Goal: Task Accomplishment & Management: Complete application form

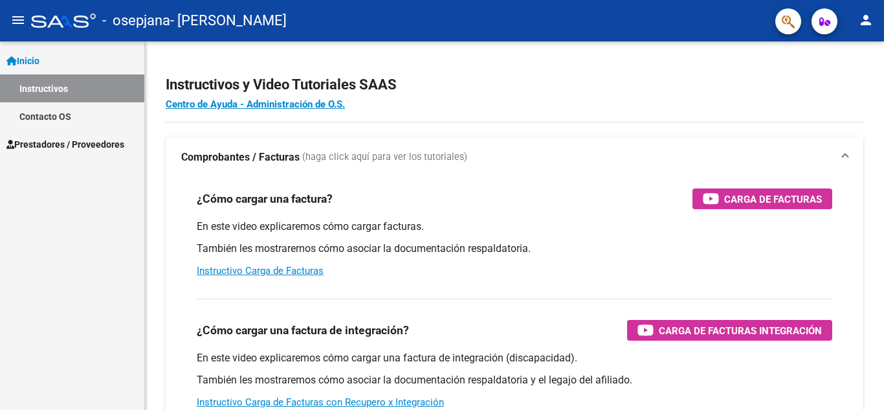
click at [101, 144] on span "Prestadores / Proveedores" at bounding box center [65, 144] width 118 height 14
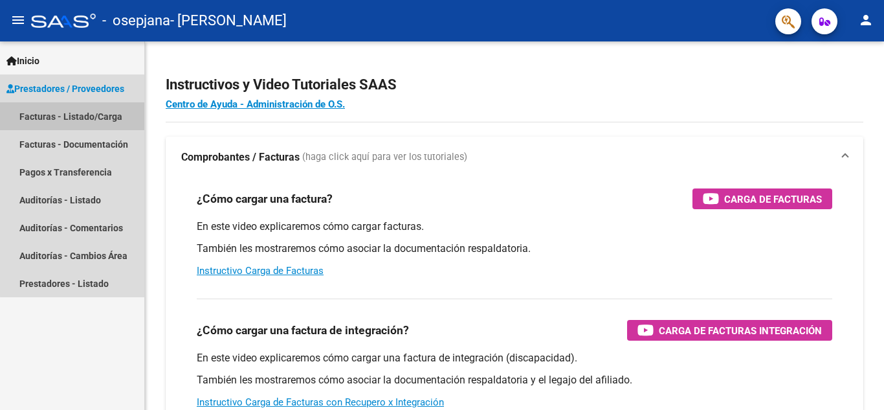
click at [113, 109] on link "Facturas - Listado/Carga" at bounding box center [72, 116] width 144 height 28
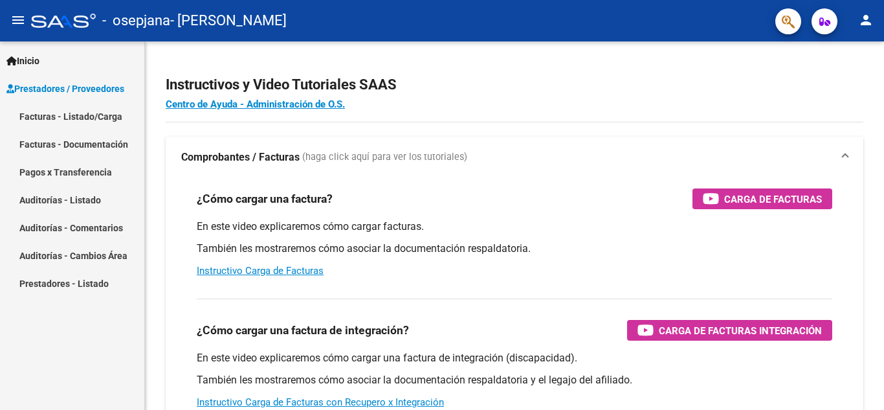
click at [86, 119] on link "Facturas - Listado/Carga" at bounding box center [72, 116] width 144 height 28
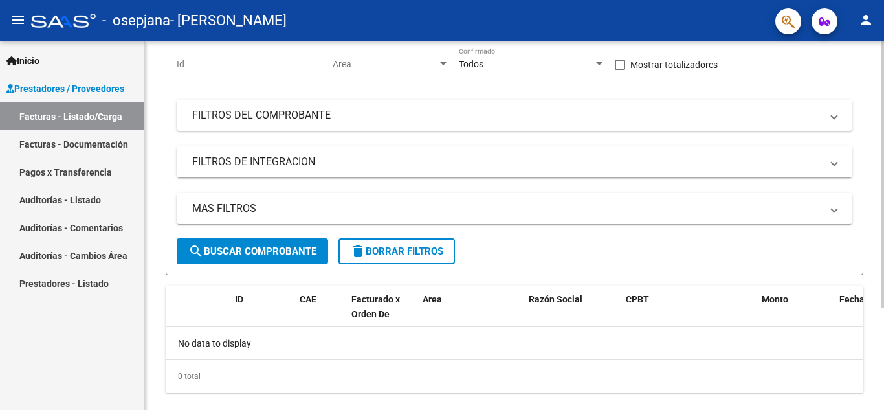
scroll to position [76, 0]
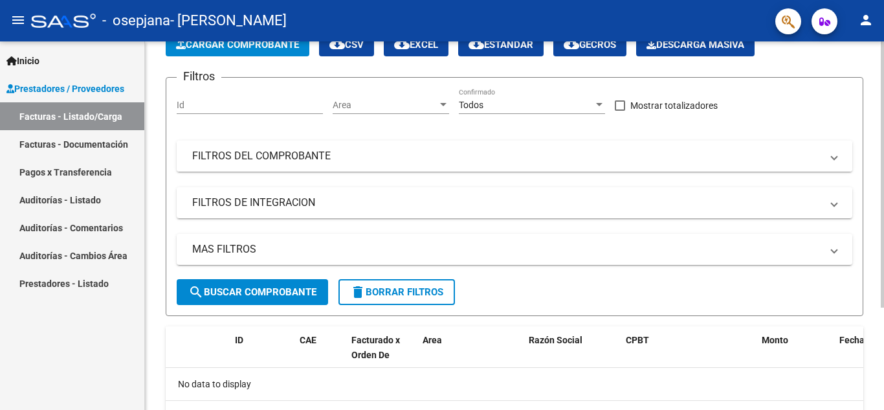
click at [422, 166] on mat-expansion-panel-header "FILTROS DEL COMPROBANTE" at bounding box center [515, 155] width 676 height 31
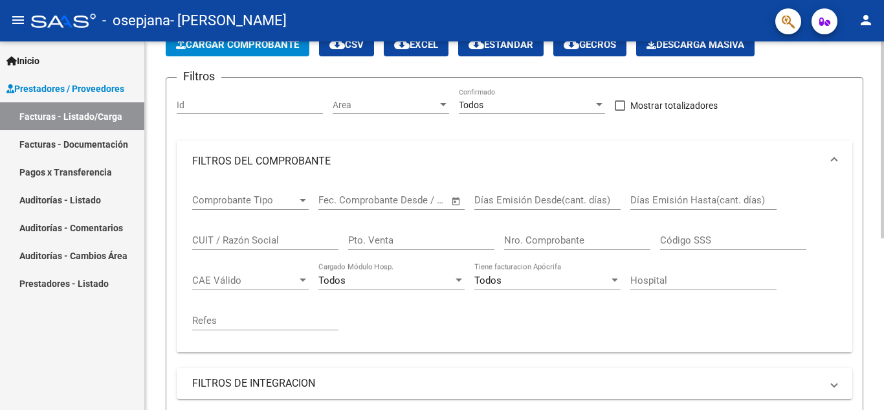
click at [428, 159] on mat-panel-title "FILTROS DEL COMPROBANTE" at bounding box center [506, 161] width 629 height 14
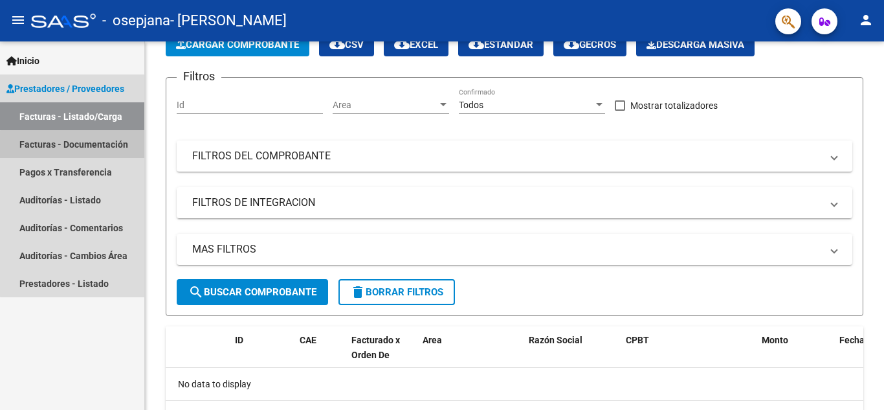
click at [107, 147] on link "Facturas - Documentación" at bounding box center [72, 144] width 144 height 28
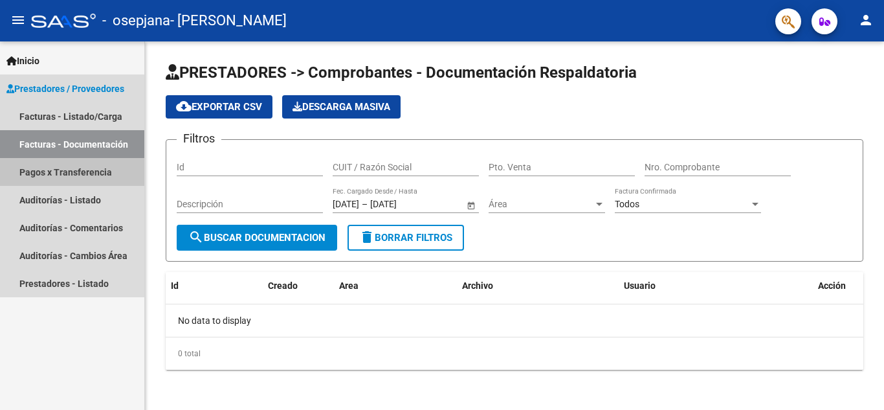
click at [101, 170] on link "Pagos x Transferencia" at bounding box center [72, 172] width 144 height 28
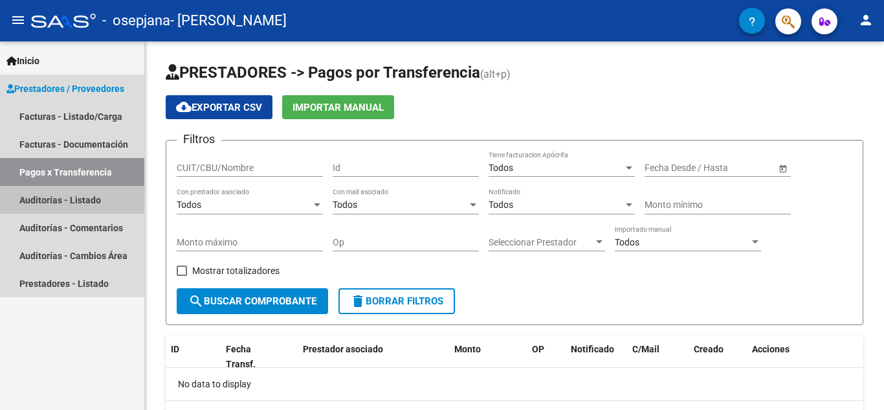
click at [109, 201] on link "Auditorías - Listado" at bounding box center [72, 200] width 144 height 28
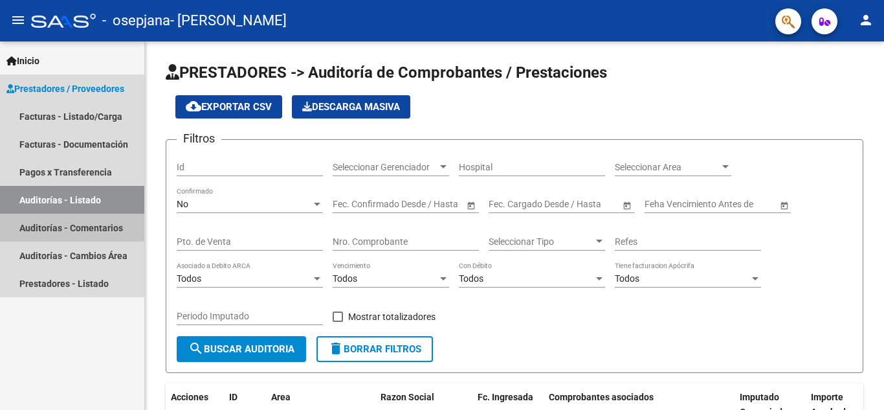
click at [105, 222] on link "Auditorías - Comentarios" at bounding box center [72, 228] width 144 height 28
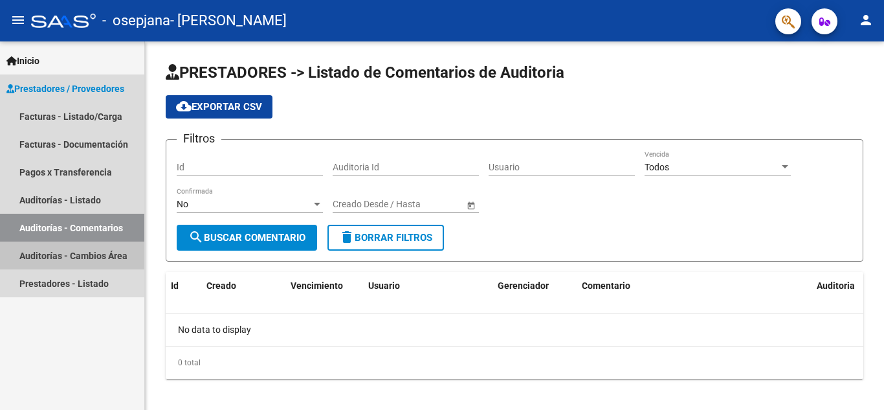
click at [110, 257] on link "Auditorías - Cambios Área" at bounding box center [72, 255] width 144 height 28
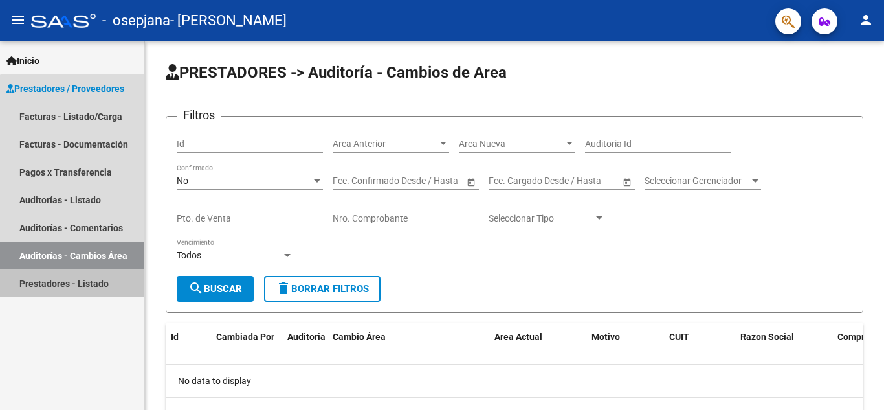
click at [110, 293] on link "Prestadores - Listado" at bounding box center [72, 283] width 144 height 28
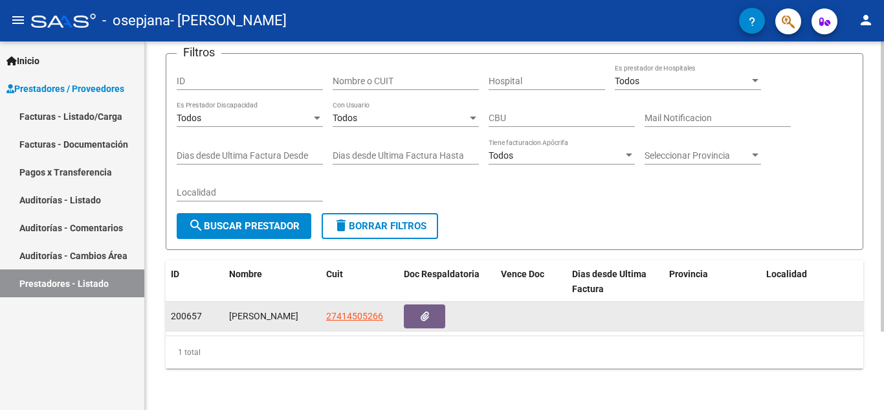
click at [256, 309] on div "[PERSON_NAME]" at bounding box center [272, 316] width 87 height 15
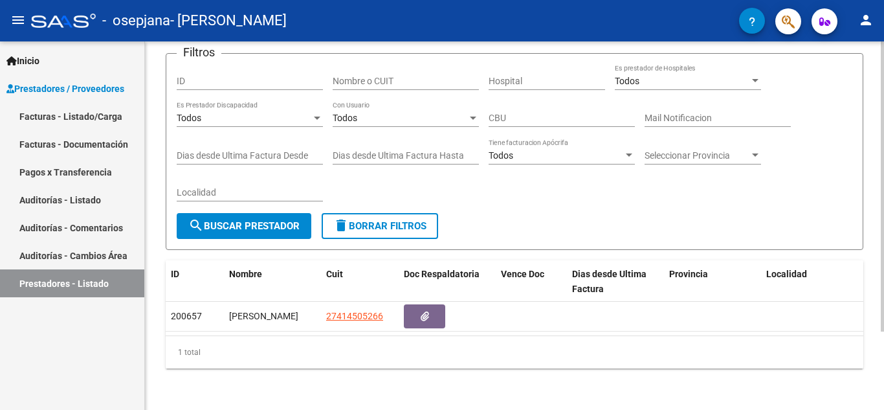
drag, startPoint x: 352, startPoint y: 317, endPoint x: 497, endPoint y: 322, distance: 145.1
click at [497, 323] on datatable-selection "200657 [PERSON_NAME] 27414505266 [DATE]" at bounding box center [515, 328] width 698 height 10
click at [537, 172] on div "Filtros ID Nombre o CUIT Hospital Todos Es prestador de Hospitales Todos Es Pre…" at bounding box center [515, 138] width 676 height 149
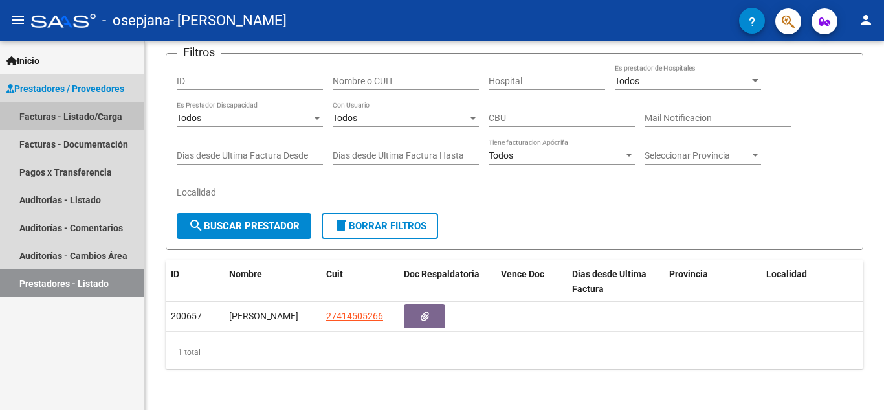
click at [109, 115] on link "Facturas - Listado/Carga" at bounding box center [72, 116] width 144 height 28
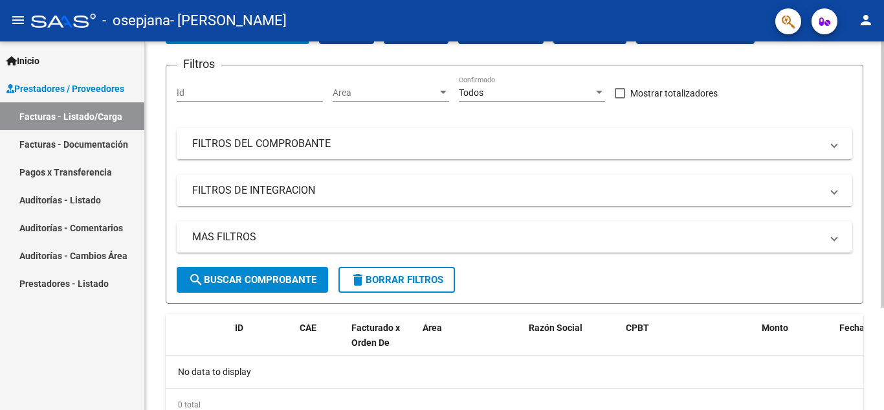
scroll to position [112, 0]
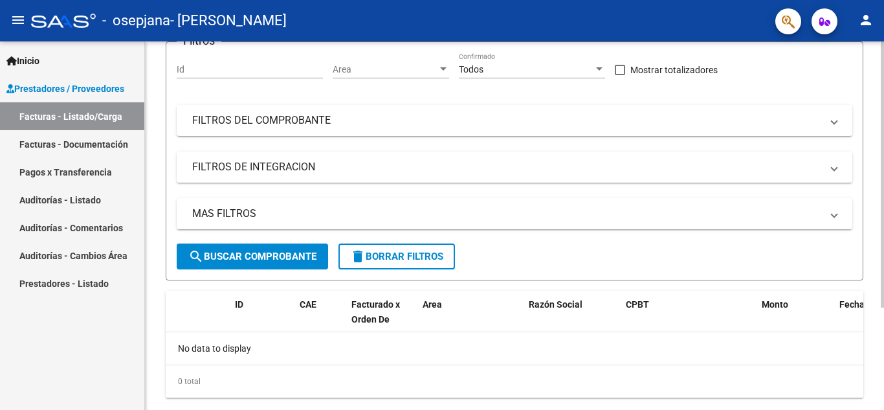
click at [554, 168] on mat-panel-title "FILTROS DE INTEGRACION" at bounding box center [506, 167] width 629 height 14
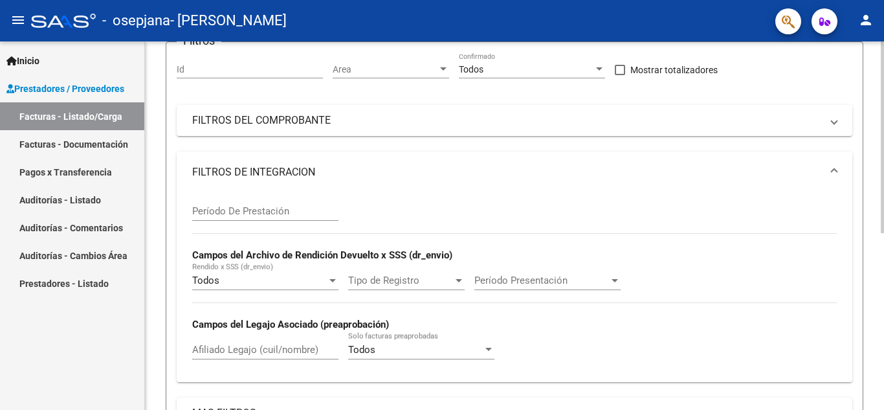
click at [554, 168] on mat-panel-title "FILTROS DE INTEGRACION" at bounding box center [506, 172] width 629 height 14
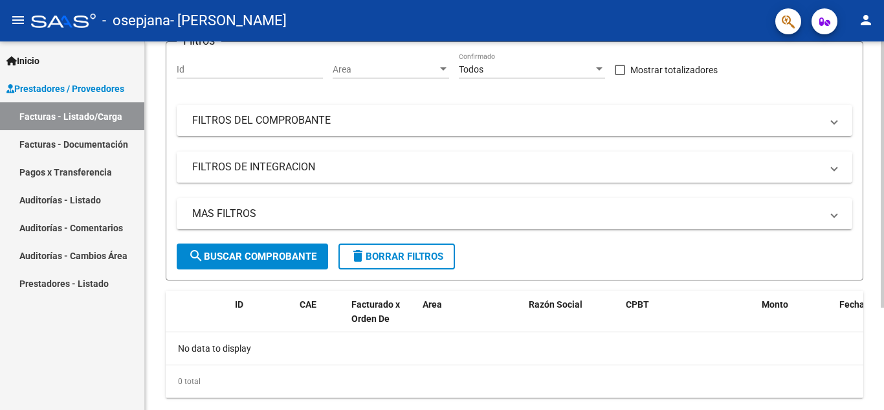
scroll to position [141, 0]
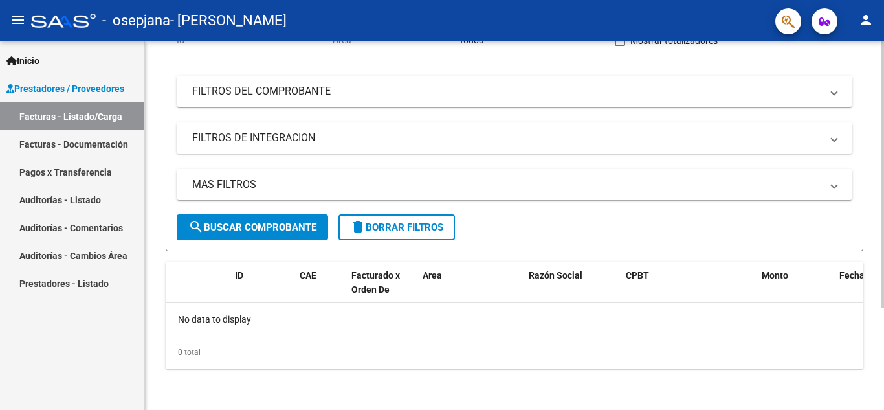
click at [554, 168] on div "Filtros Id Area Area Todos Confirmado Mostrar totalizadores FILTROS DEL COMPROB…" at bounding box center [515, 118] width 676 height 191
click at [553, 180] on mat-panel-title "MAS FILTROS" at bounding box center [506, 184] width 629 height 14
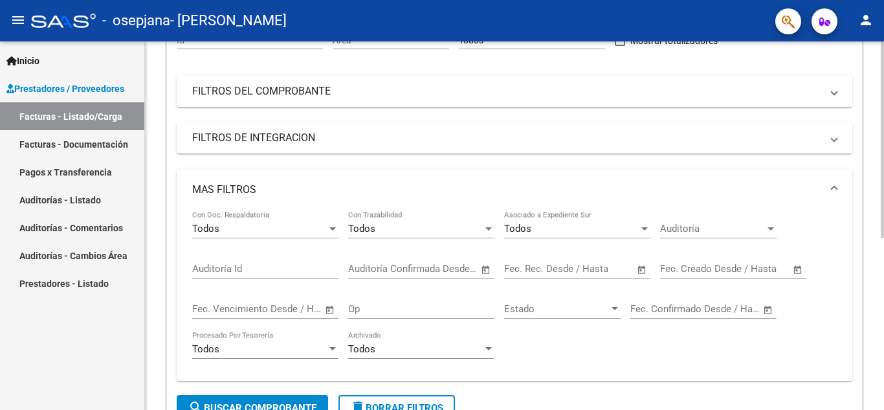
click at [553, 180] on mat-expansion-panel-header "MAS FILTROS" at bounding box center [515, 189] width 676 height 41
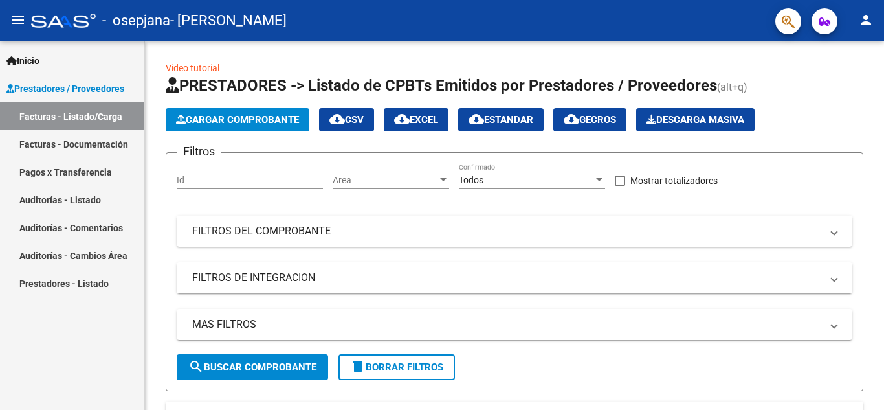
scroll to position [0, 0]
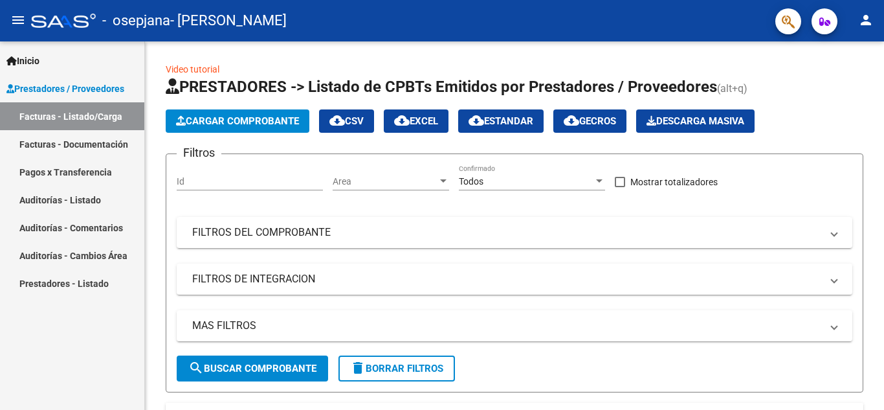
click at [110, 90] on span "Prestadores / Proveedores" at bounding box center [65, 89] width 118 height 14
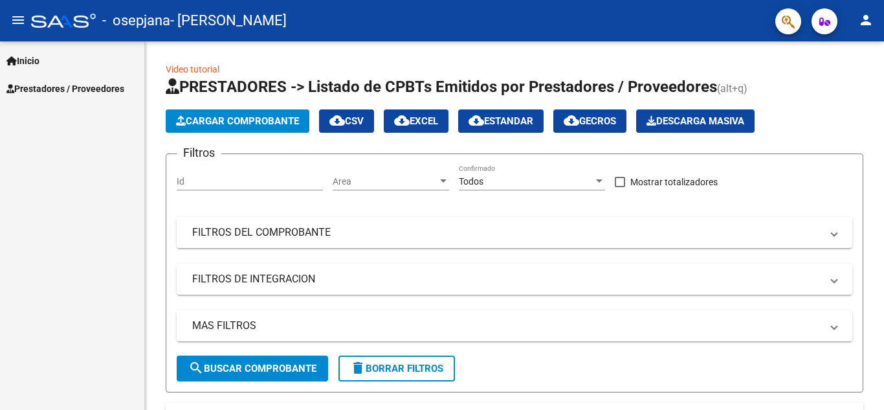
click at [103, 65] on link "Inicio" at bounding box center [72, 61] width 144 height 28
click at [96, 88] on link "Instructivos" at bounding box center [72, 88] width 144 height 28
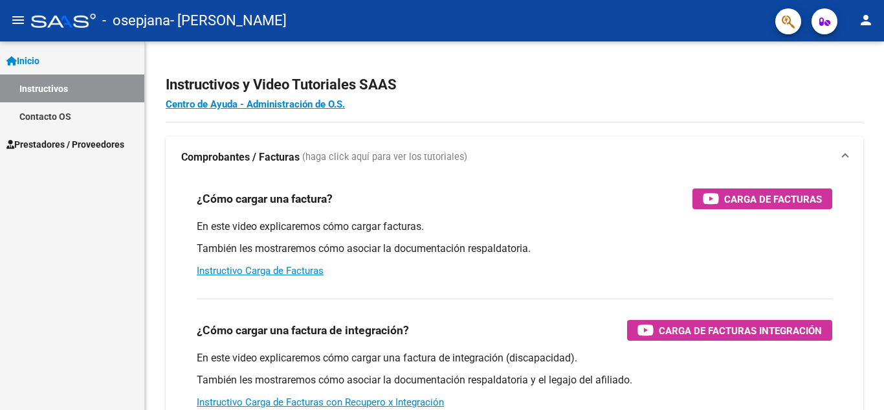
click at [77, 109] on link "Contacto OS" at bounding box center [72, 116] width 144 height 28
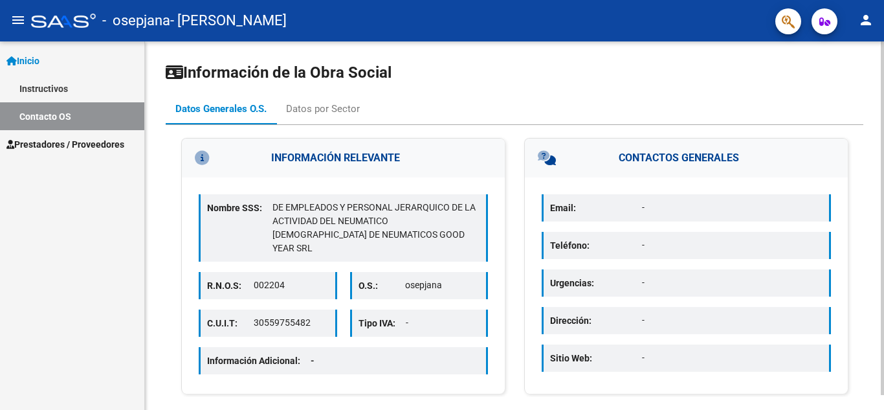
scroll to position [16, 0]
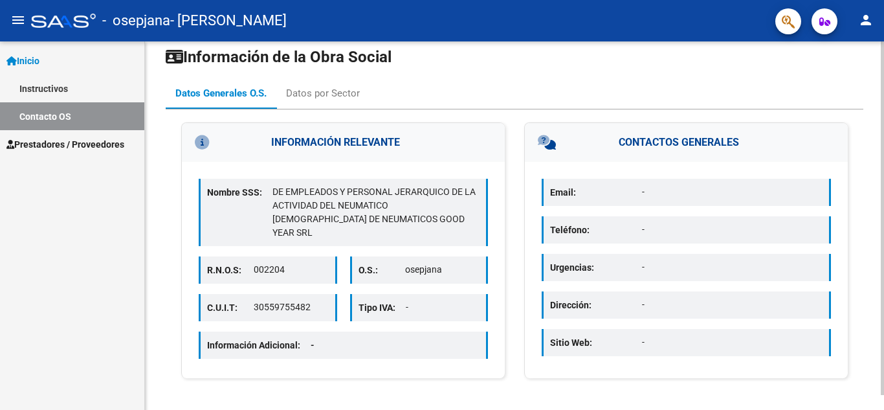
click at [450, 300] on p "-" at bounding box center [443, 307] width 74 height 14
click at [324, 101] on div "Datos por Sector" at bounding box center [322, 93] width 93 height 31
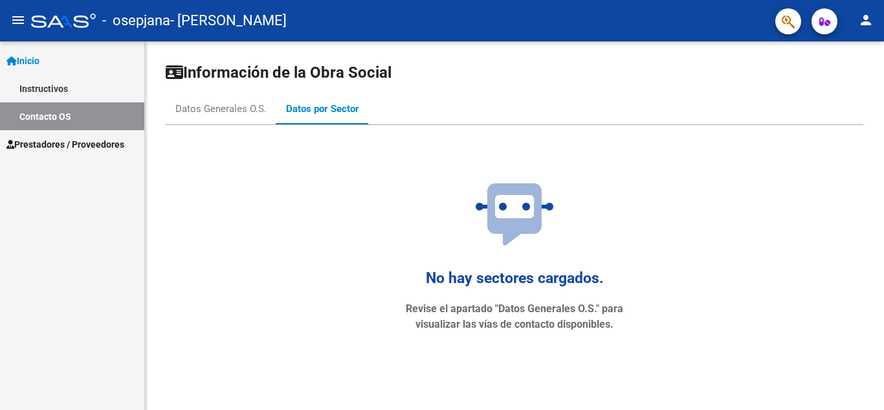
scroll to position [0, 0]
click at [242, 111] on div "Datos Generales O.S." at bounding box center [220, 109] width 91 height 14
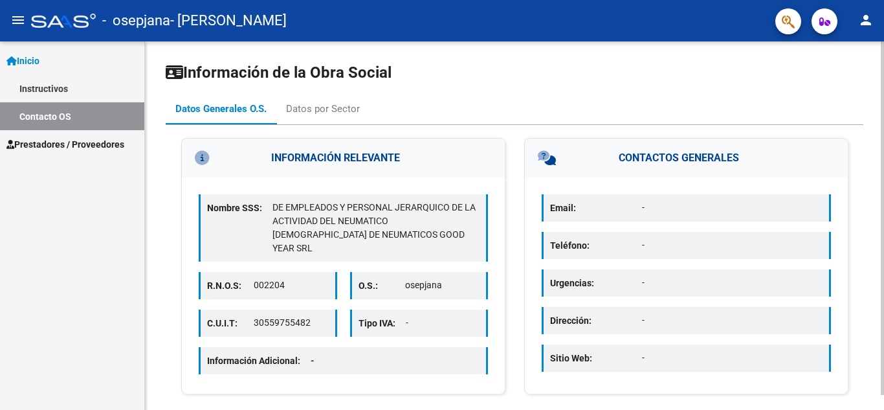
click at [309, 278] on p "002204" at bounding box center [291, 285] width 74 height 14
click at [421, 278] on p "osepjana" at bounding box center [442, 285] width 74 height 14
drag, startPoint x: 254, startPoint y: 309, endPoint x: 319, endPoint y: 308, distance: 64.7
click at [324, 316] on p "30559755482" at bounding box center [291, 323] width 74 height 14
copy p "30559755482"
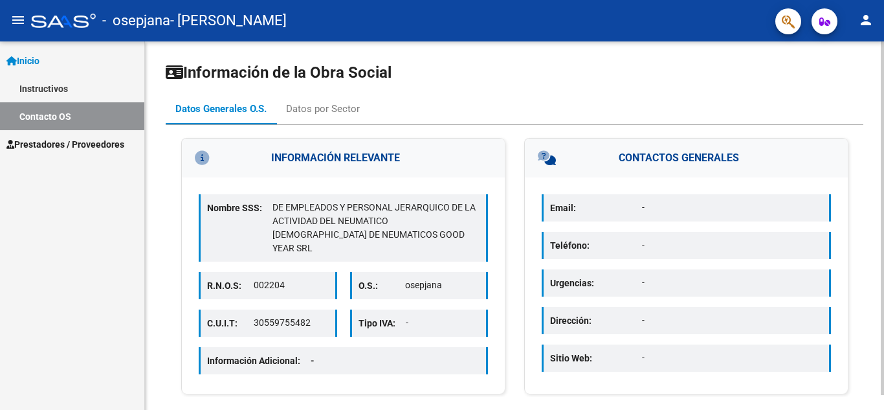
scroll to position [16, 0]
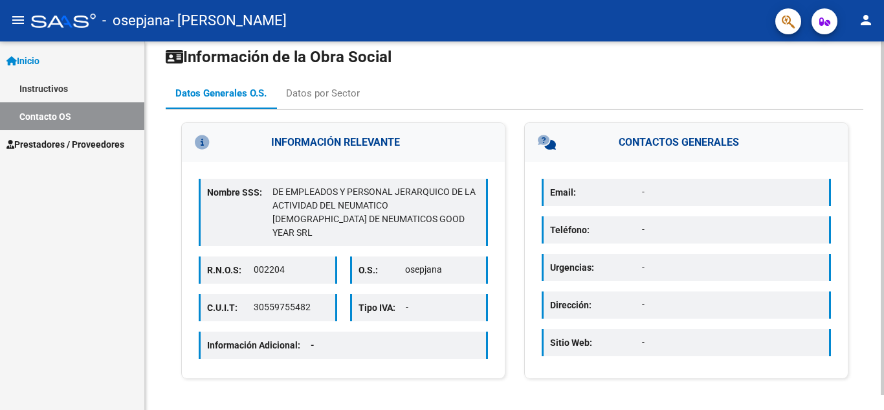
copy p "30559755482"
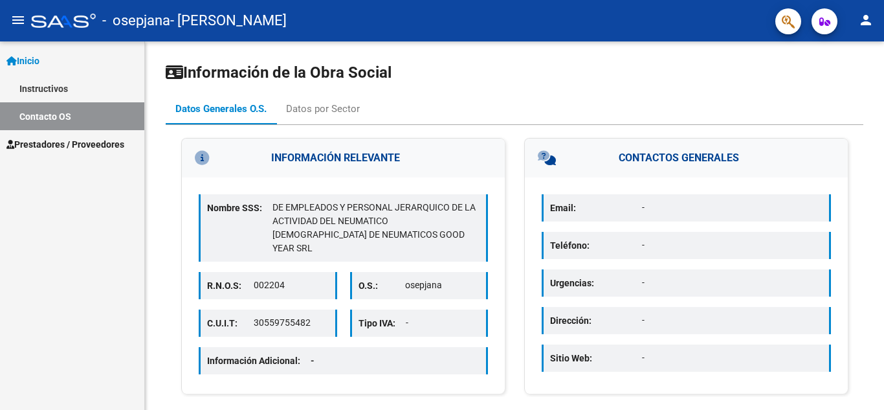
click at [87, 154] on link "Prestadores / Proveedores" at bounding box center [72, 144] width 144 height 28
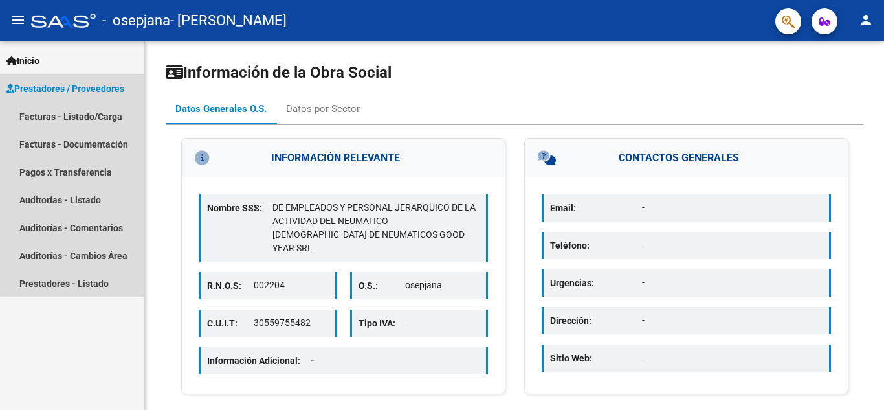
click at [100, 102] on link "Prestadores / Proveedores" at bounding box center [72, 88] width 144 height 28
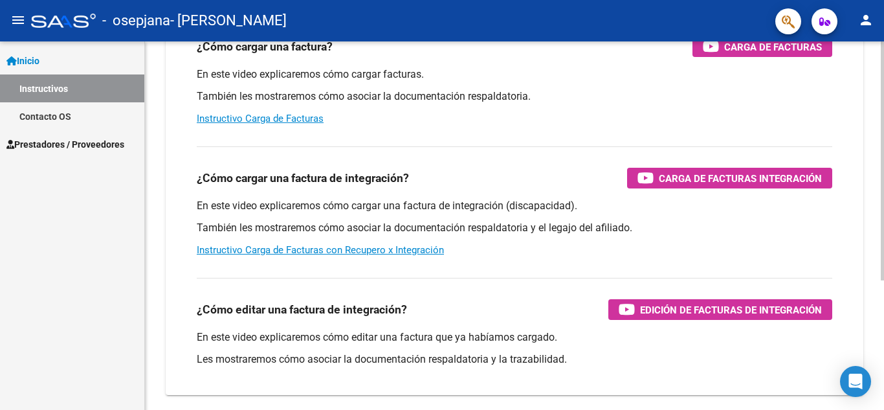
scroll to position [135, 0]
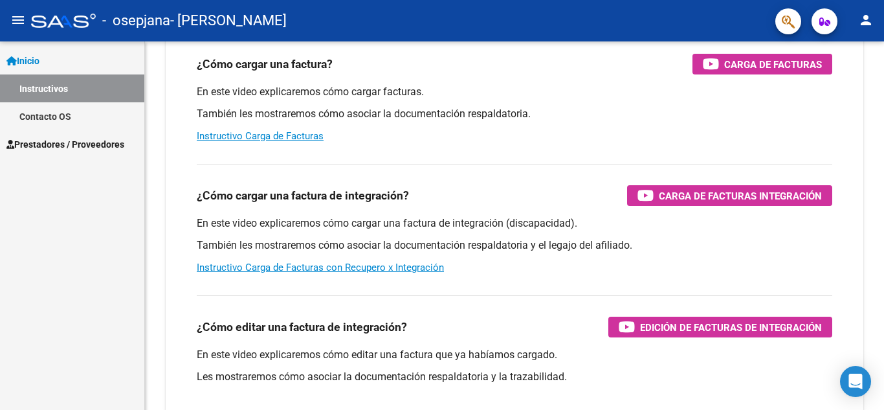
click at [102, 140] on span "Prestadores / Proveedores" at bounding box center [65, 144] width 118 height 14
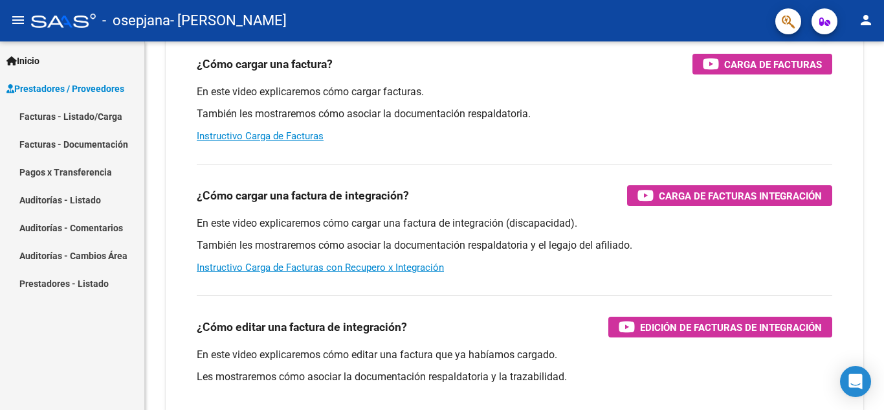
click at [109, 121] on link "Facturas - Listado/Carga" at bounding box center [72, 116] width 144 height 28
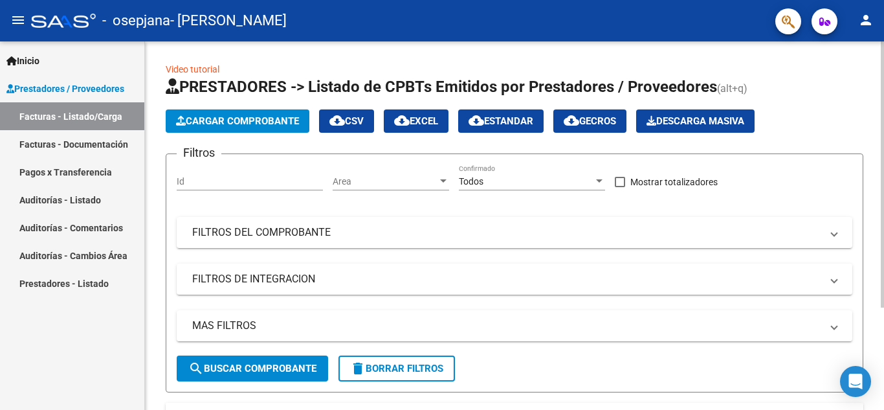
click at [222, 115] on span "Cargar Comprobante" at bounding box center [237, 121] width 123 height 12
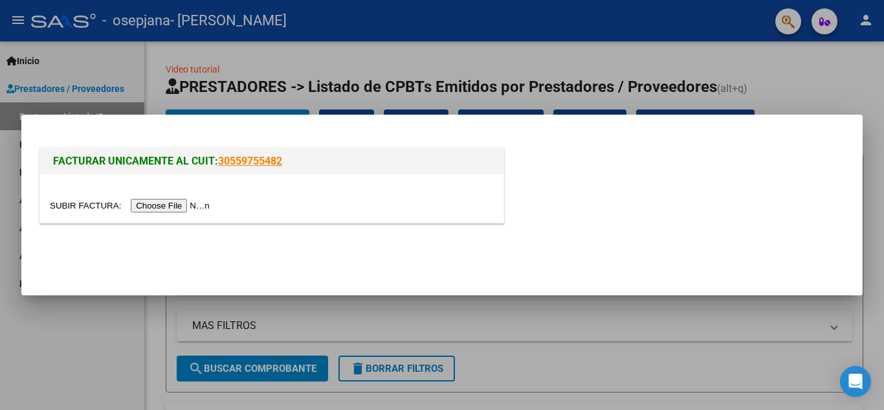
click at [181, 207] on input "file" at bounding box center [132, 206] width 164 height 14
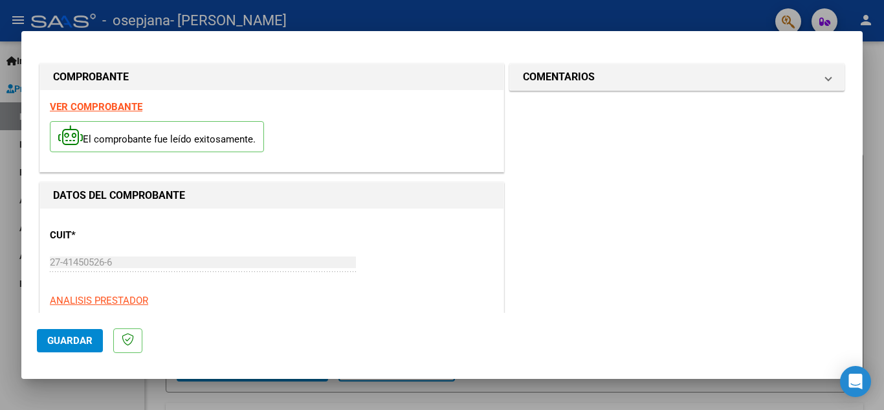
drag, startPoint x: 186, startPoint y: 199, endPoint x: 474, endPoint y: 138, distance: 294.4
click at [474, 138] on div "El comprobante fue leído exitosamente." at bounding box center [272, 139] width 444 height 48
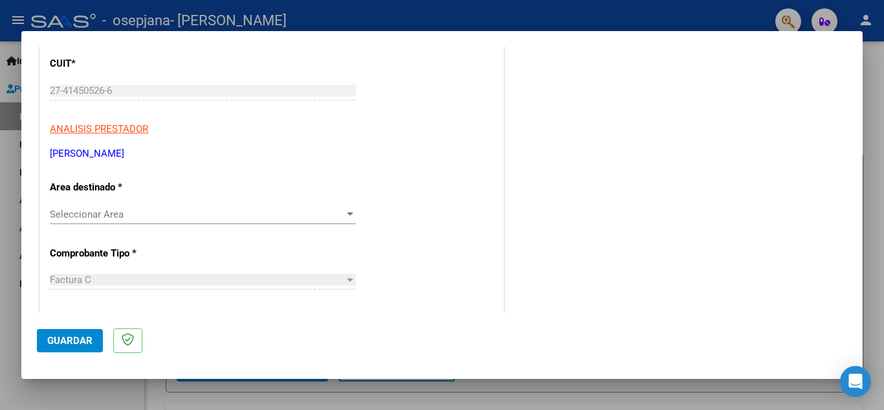
scroll to position [194, 0]
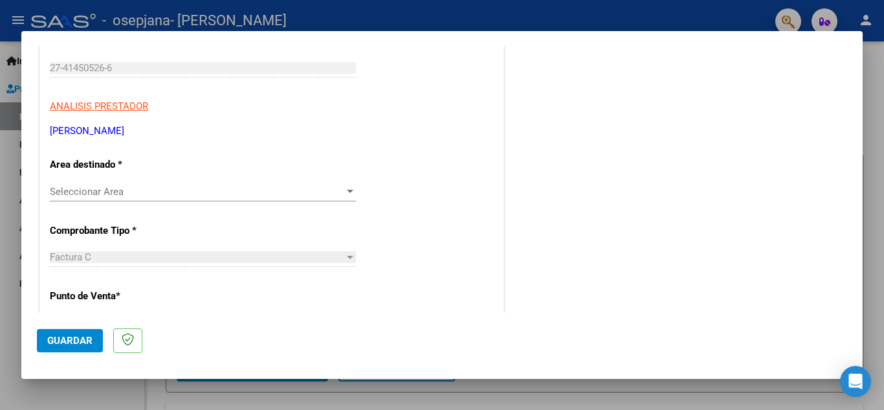
click at [317, 203] on div "Seleccionar Area Seleccionar Area" at bounding box center [203, 198] width 306 height 32
click at [320, 198] on div "Seleccionar Area Seleccionar Area" at bounding box center [203, 191] width 306 height 19
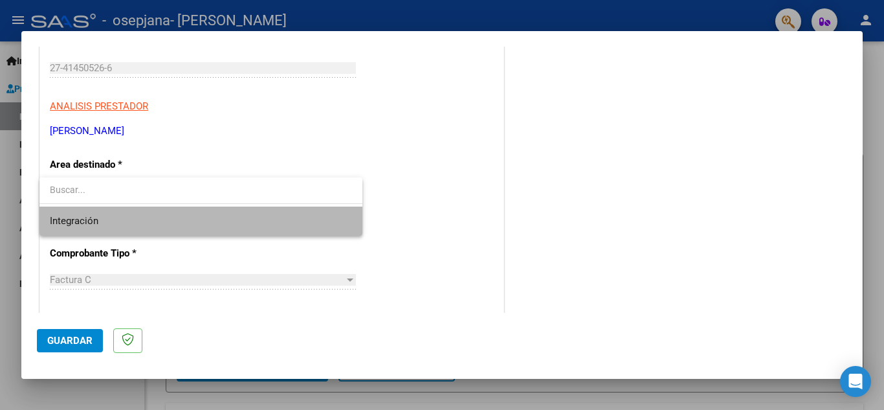
click at [296, 214] on span "Integración" at bounding box center [201, 221] width 302 height 29
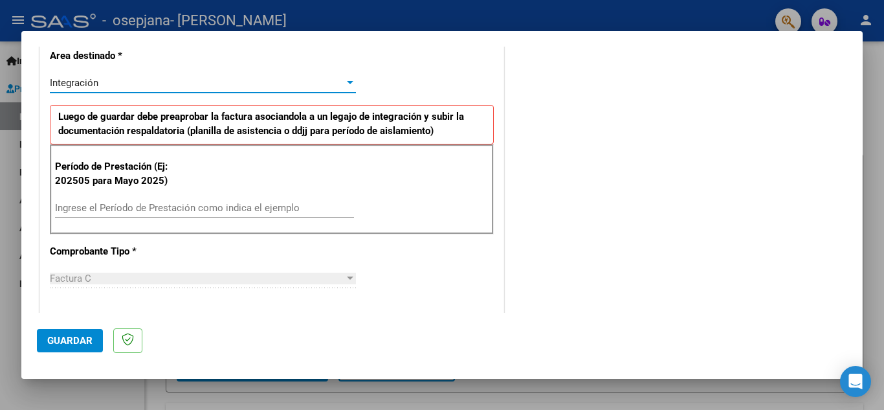
scroll to position [324, 0]
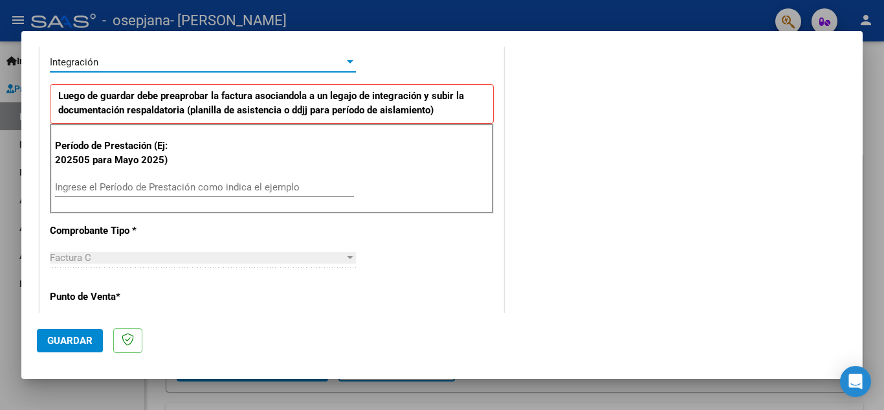
click at [220, 189] on input "Ingrese el Período de Prestación como indica el ejemplo" at bounding box center [204, 187] width 299 height 12
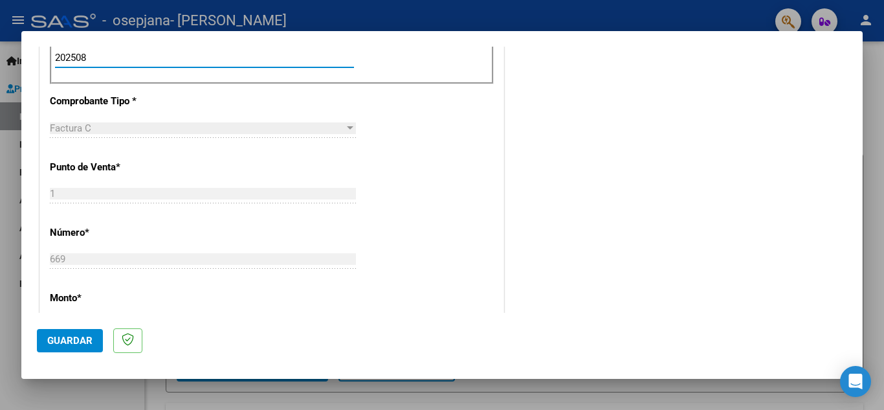
type input "202508"
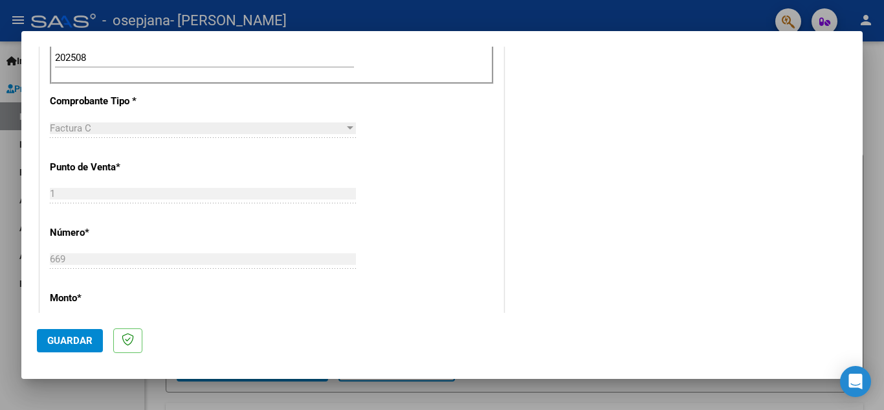
click at [374, 179] on div "CUIT * 27-41450526-6 Ingresar CUIT ANALISIS PRESTADOR RAMALLO OTERO SOFIA ARCA …" at bounding box center [271, 242] width 463 height 974
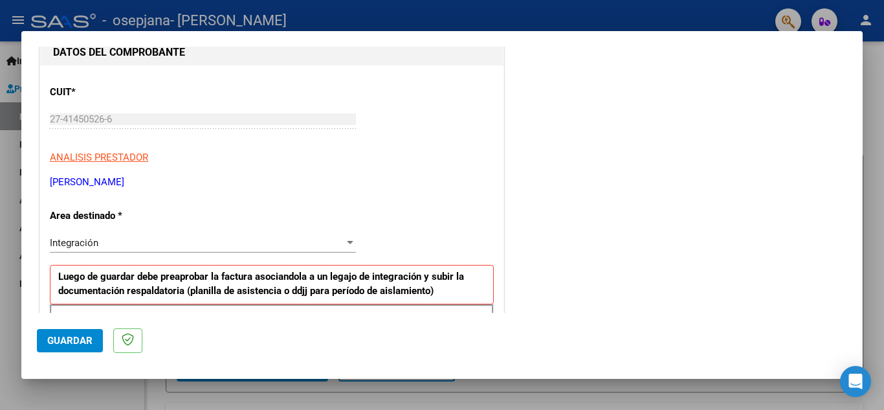
scroll to position [32, 0]
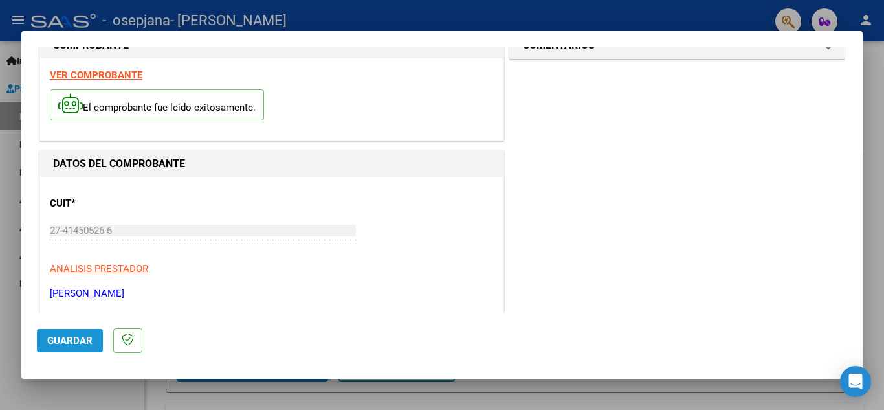
click at [72, 344] on span "Guardar" at bounding box center [69, 341] width 45 height 12
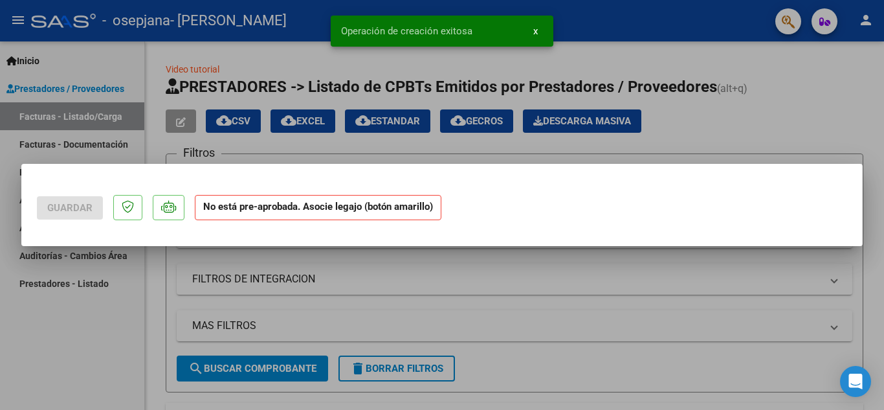
scroll to position [0, 0]
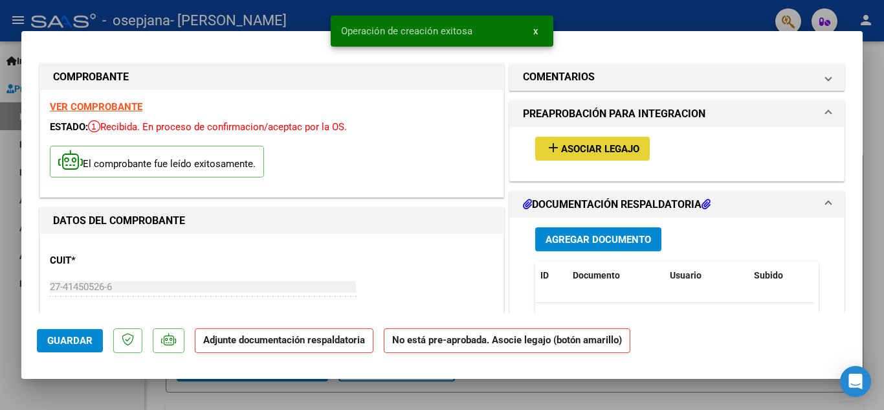
click at [605, 144] on span "Asociar Legajo" at bounding box center [600, 149] width 78 height 12
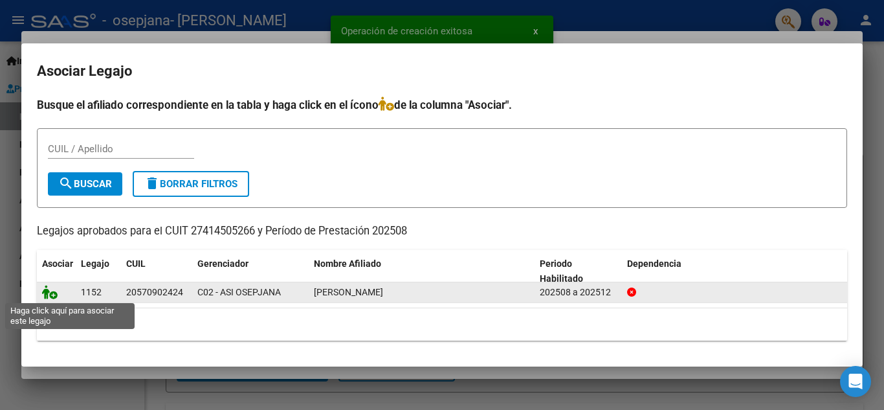
click at [50, 295] on icon at bounding box center [50, 292] width 16 height 14
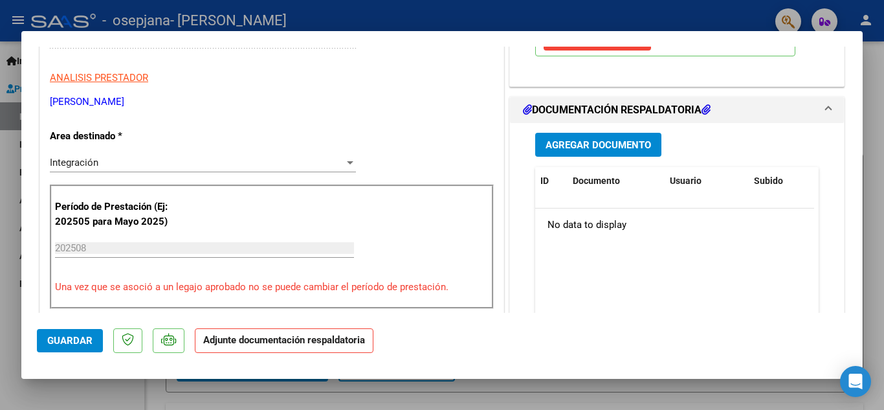
scroll to position [259, 0]
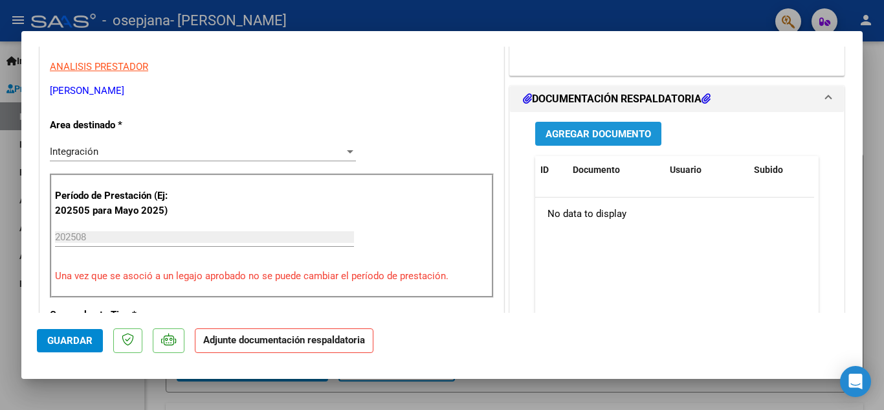
click at [629, 139] on span "Agregar Documento" at bounding box center [599, 134] width 106 height 12
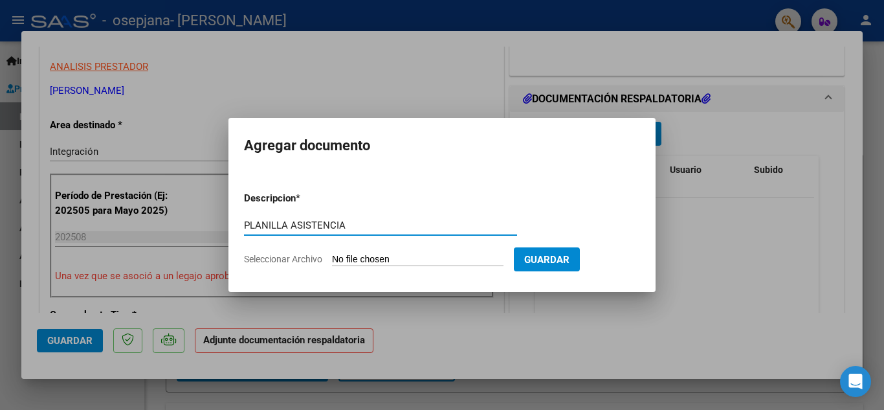
type input "PLANILLA ASISTENCIA"
click at [381, 254] on input "Seleccionar Archivo" at bounding box center [418, 260] width 172 height 12
type input "C:\fakepath\TALAVERA PSP AGOSTO.pdf"
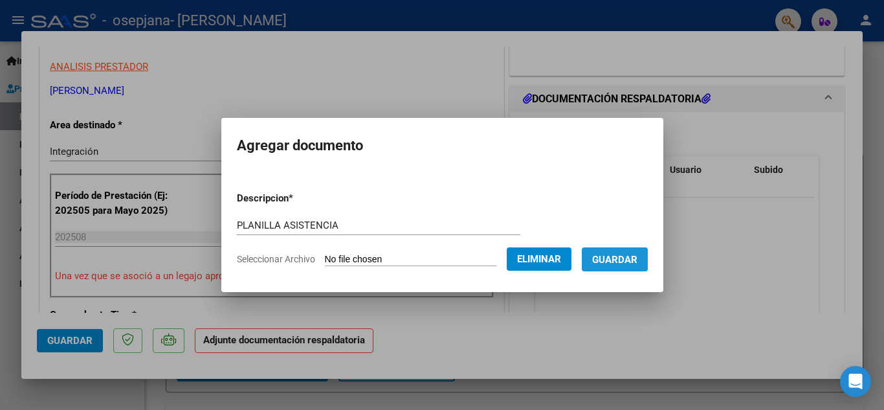
click at [627, 260] on span "Guardar" at bounding box center [614, 260] width 45 height 12
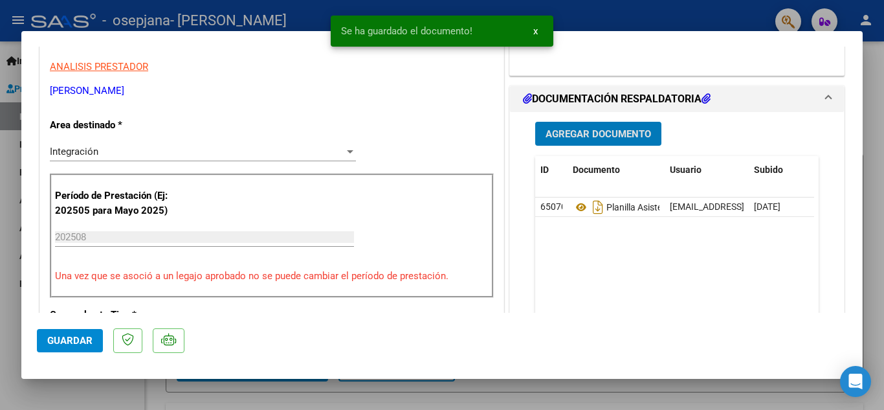
click at [61, 342] on span "Guardar" at bounding box center [69, 341] width 45 height 12
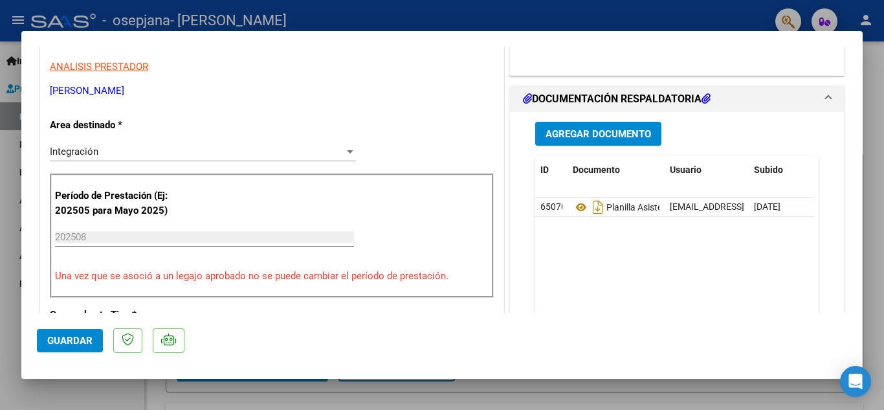
drag, startPoint x: 552, startPoint y: 190, endPoint x: 506, endPoint y: 123, distance: 80.6
click at [510, 123] on div "Agregar Documento ID Documento Usuario Subido Acción 65070 Planilla Asistencia …" at bounding box center [677, 246] width 334 height 269
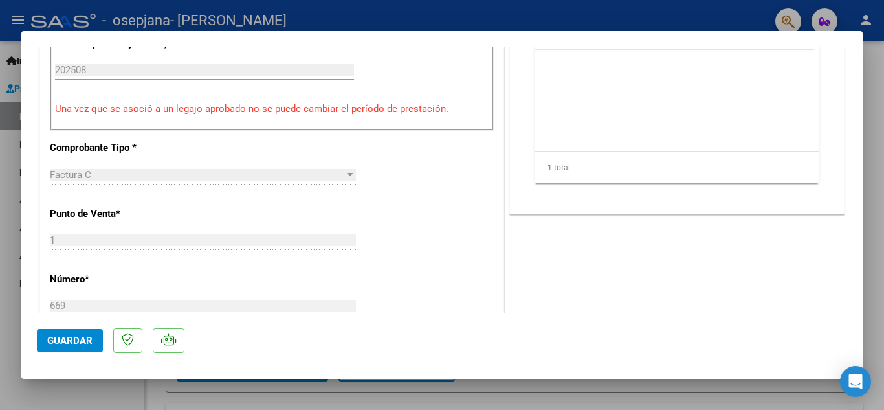
scroll to position [583, 0]
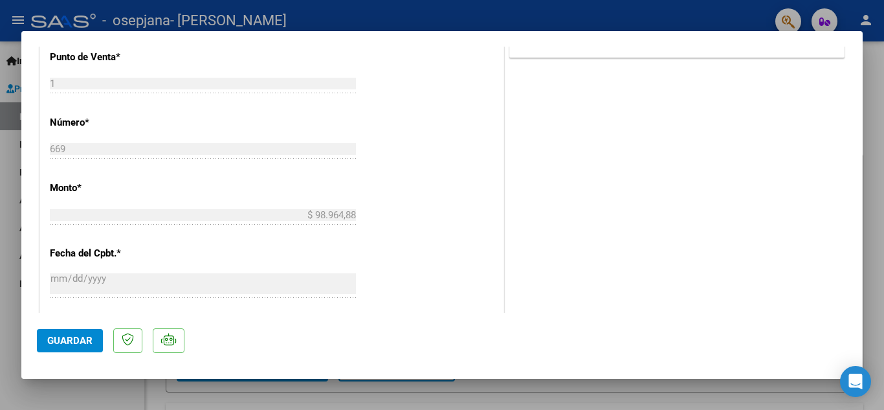
click at [73, 335] on span "Guardar" at bounding box center [69, 341] width 45 height 12
click at [9, 314] on div at bounding box center [442, 205] width 884 height 410
type input "$ 0,00"
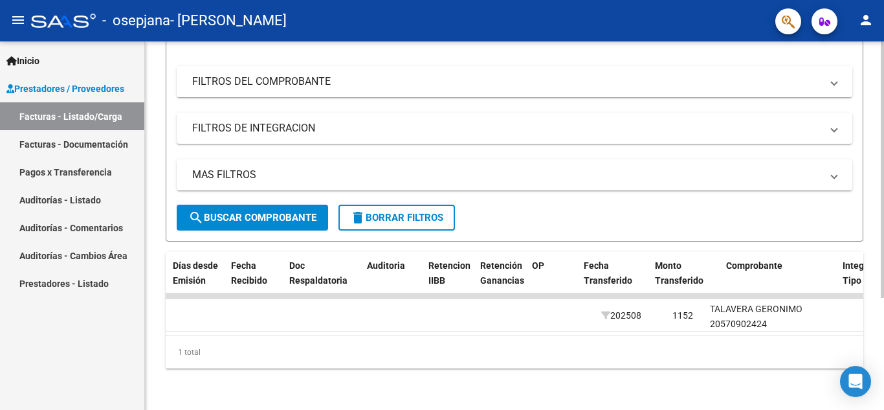
scroll to position [0, 0]
